Goal: Navigation & Orientation: Find specific page/section

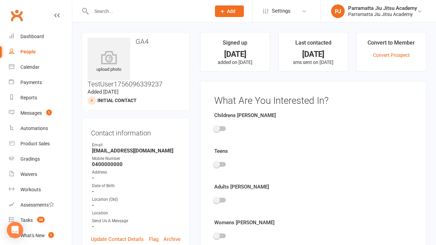
scroll to position [47, 0]
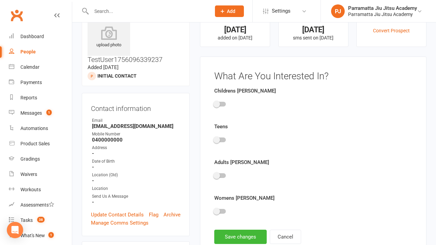
scroll to position [47, 0]
